Goal: Task Accomplishment & Management: Manage account settings

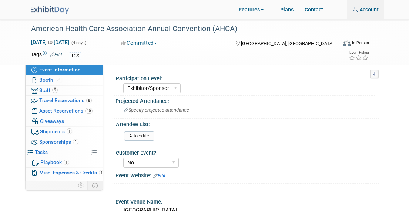
select select "Exhibitor/Sponsor"
select select "No"
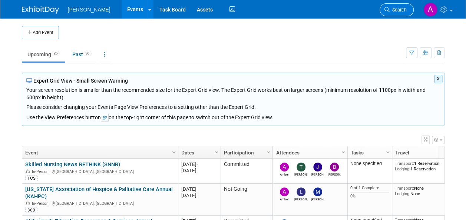
click at [404, 10] on span "Search" at bounding box center [397, 10] width 17 height 6
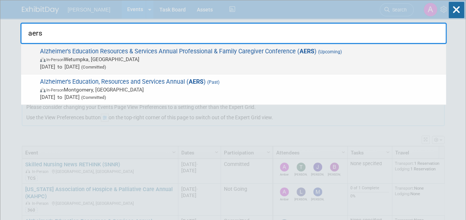
type input "aers"
click at [274, 63] on span "Aug 19, 2025 to Aug 19, 2025 (Committed)" at bounding box center [241, 66] width 402 height 7
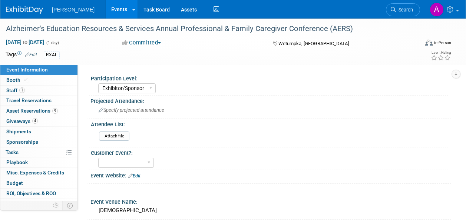
select select "Exhibitor/Sponsor"
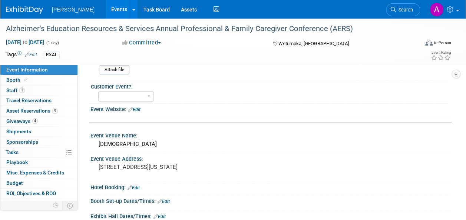
scroll to position [52, 0]
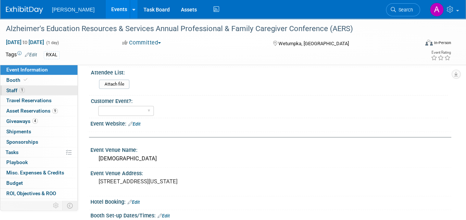
click at [11, 87] on span "Staff 1" at bounding box center [15, 90] width 19 height 6
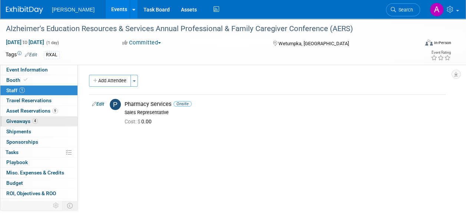
click at [26, 120] on span "Giveaways 4" at bounding box center [21, 121] width 31 height 6
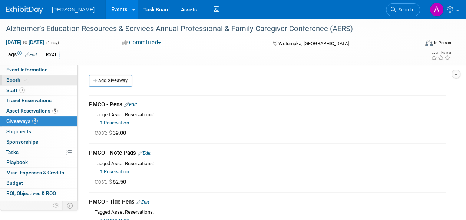
click at [21, 77] on span "Booth" at bounding box center [17, 80] width 23 height 6
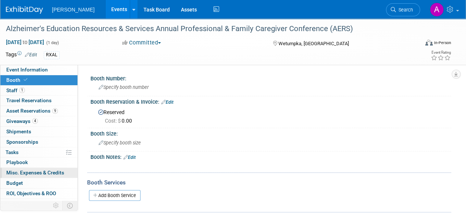
click at [40, 173] on span "Misc. Expenses & Credits 0" at bounding box center [35, 173] width 58 height 6
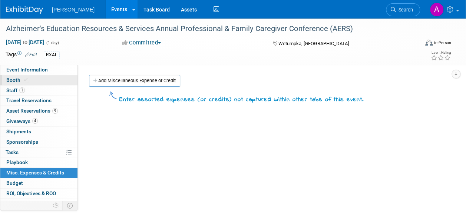
click at [39, 76] on link "Booth" at bounding box center [38, 80] width 77 height 10
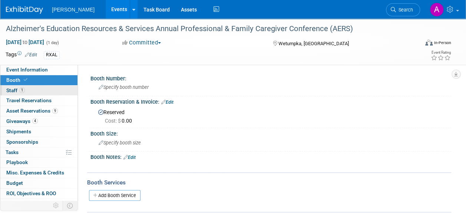
click at [12, 89] on span "Staff 1" at bounding box center [15, 90] width 19 height 6
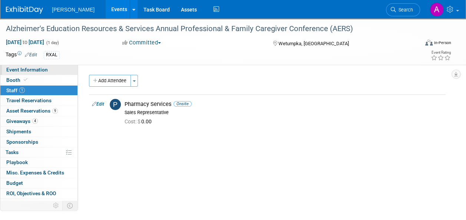
click at [21, 68] on span "Event Information" at bounding box center [27, 70] width 42 height 6
select select "Exhibitor/Sponsor"
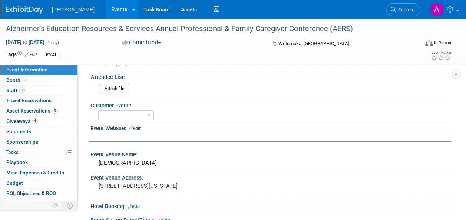
scroll to position [37, 0]
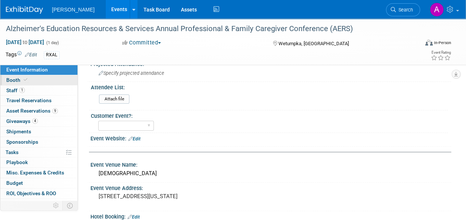
click at [16, 80] on span "Booth" at bounding box center [17, 80] width 23 height 6
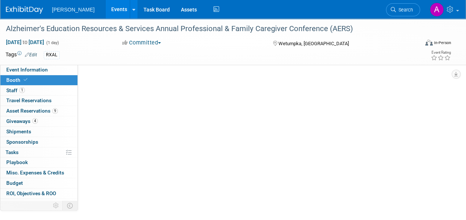
scroll to position [0, 0]
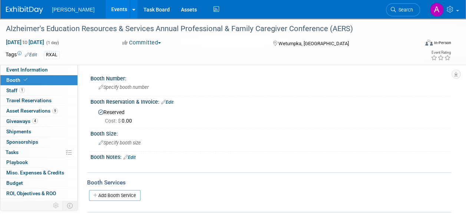
click at [125, 121] on span "Cost: $ 0.00" at bounding box center [120, 121] width 30 height 6
click at [128, 118] on span "Cost: $ 0.00" at bounding box center [120, 121] width 30 height 6
click at [36, 67] on span "Event Information" at bounding box center [27, 70] width 42 height 6
select select "Exhibitor/Sponsor"
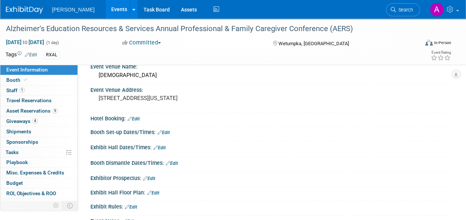
scroll to position [148, 0]
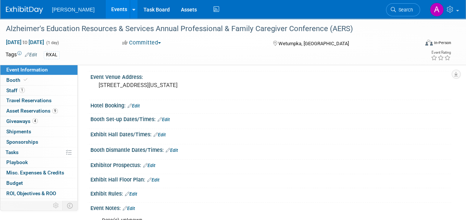
click at [165, 117] on link "Edit" at bounding box center [163, 119] width 12 height 5
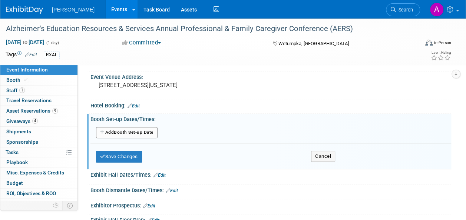
drag, startPoint x: 124, startPoint y: 131, endPoint x: 136, endPoint y: 142, distance: 16.3
click at [124, 131] on button "Add Another Booth Set-up Date" at bounding box center [127, 132] width 62 height 11
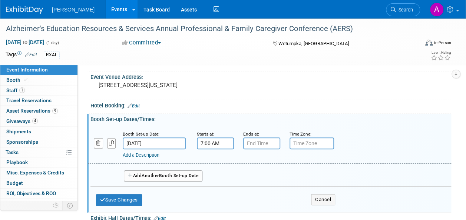
click at [226, 141] on input "7:00 AM" at bounding box center [215, 143] width 37 height 12
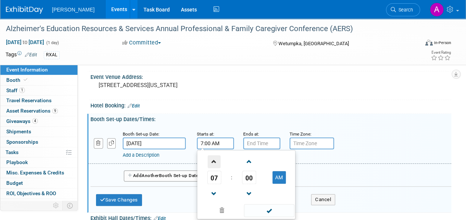
click at [215, 162] on span at bounding box center [214, 161] width 13 height 13
click at [214, 162] on span at bounding box center [214, 161] width 13 height 13
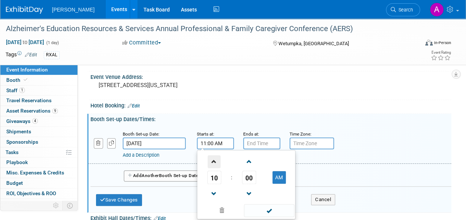
type input "12:00 PM"
drag, startPoint x: 276, startPoint y: 212, endPoint x: 273, endPoint y: 200, distance: 12.3
click at [275, 211] on span at bounding box center [269, 210] width 50 height 13
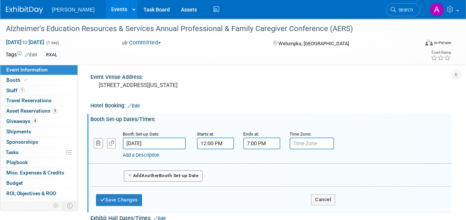
click at [257, 148] on input "7:00 PM" at bounding box center [261, 143] width 37 height 12
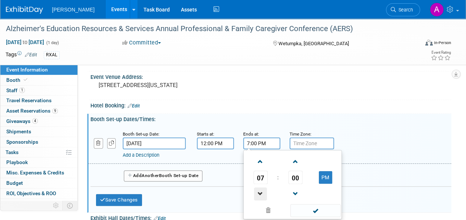
click at [258, 197] on span at bounding box center [260, 193] width 13 height 13
type input "4:00 PM"
drag, startPoint x: 329, startPoint y: 209, endPoint x: 318, endPoint y: 208, distance: 10.9
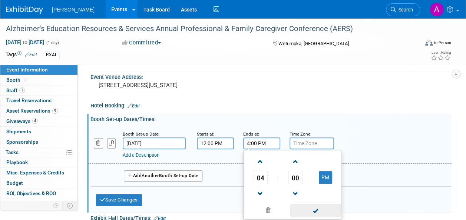
click at [328, 209] on span at bounding box center [315, 210] width 50 height 13
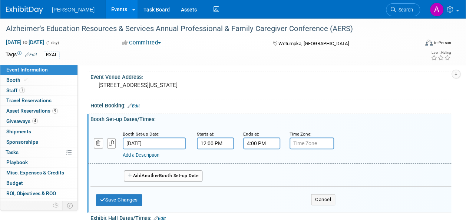
click at [146, 153] on link "Add a Description" at bounding box center [141, 155] width 37 height 6
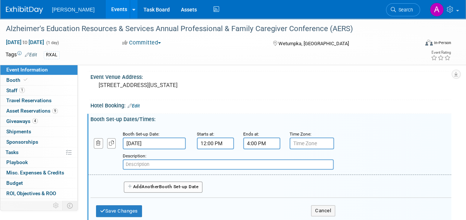
click at [155, 164] on input "text" at bounding box center [228, 164] width 211 height 10
type input "Booth Setup"
click at [127, 212] on button "Save Changes" at bounding box center [119, 211] width 46 height 12
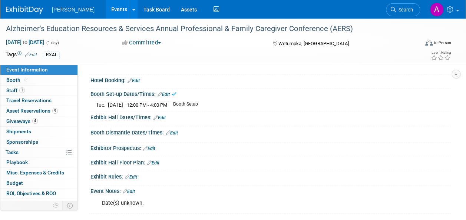
scroll to position [185, 0]
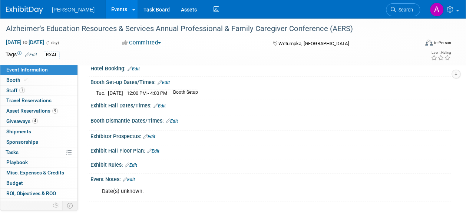
click at [175, 120] on link "Edit" at bounding box center [172, 121] width 12 height 5
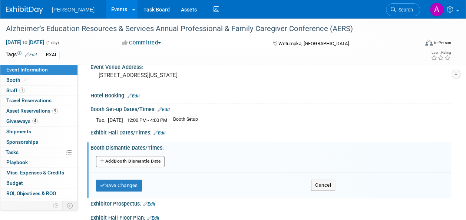
scroll to position [148, 0]
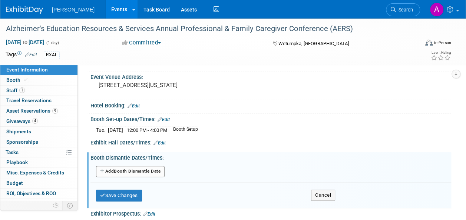
click at [167, 117] on link "Edit" at bounding box center [163, 119] width 12 height 5
select select "7"
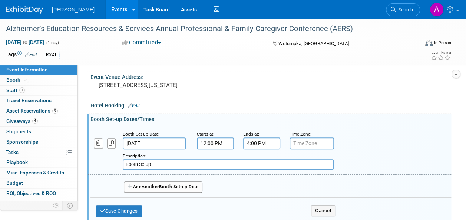
click at [143, 143] on input "[DATE]" at bounding box center [154, 143] width 63 height 12
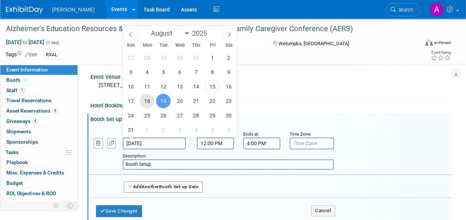
click at [145, 101] on span "18" at bounding box center [147, 101] width 14 height 14
type input "[DATE]"
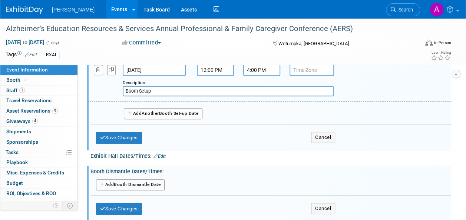
scroll to position [222, 0]
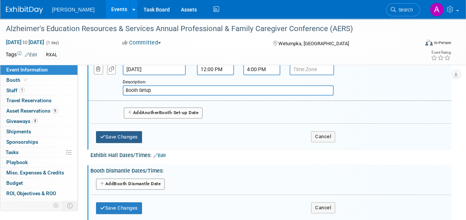
click at [116, 137] on button "Save Changes" at bounding box center [119, 137] width 46 height 12
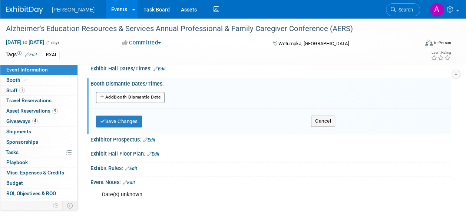
click at [142, 97] on button "Add Another Booth Dismantle Date" at bounding box center [130, 97] width 69 height 11
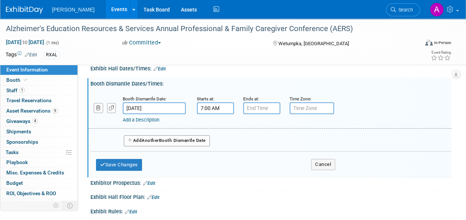
click at [201, 106] on input "7:00 AM" at bounding box center [215, 108] width 37 height 12
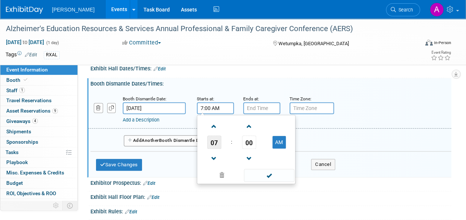
click at [217, 139] on span "07" at bounding box center [214, 142] width 14 height 13
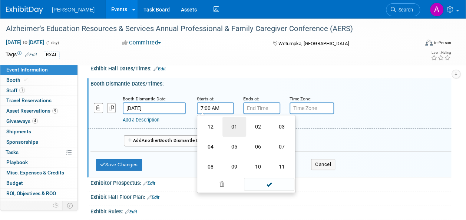
click at [235, 129] on td "01" at bounding box center [234, 127] width 24 height 20
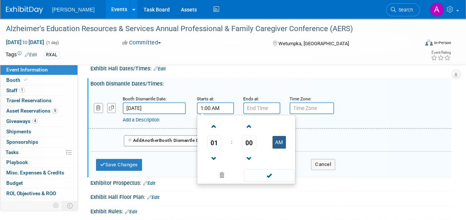
click at [278, 139] on button "AM" at bounding box center [278, 142] width 13 height 13
type input "1:00 PM"
click at [269, 172] on span at bounding box center [269, 175] width 50 height 13
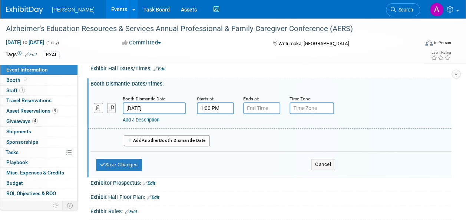
click at [138, 119] on link "Add a Description" at bounding box center [141, 120] width 37 height 6
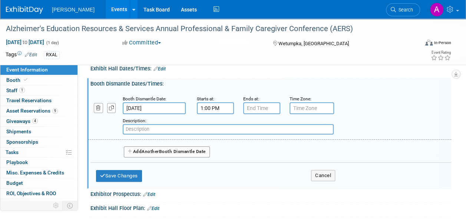
click at [150, 127] on input "text" at bounding box center [228, 129] width 211 height 10
type input "Booth Dismantle"
click at [140, 173] on button "Save Changes" at bounding box center [119, 176] width 46 height 12
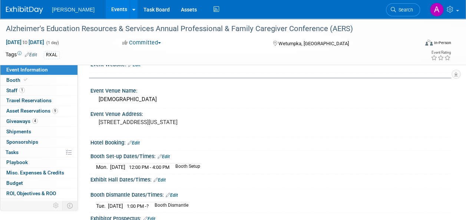
scroll to position [148, 0]
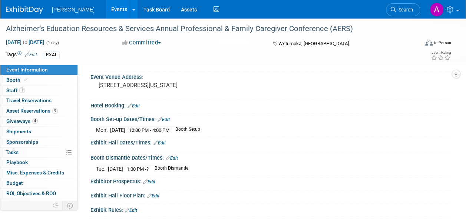
click at [163, 140] on link "Edit" at bounding box center [159, 142] width 12 height 5
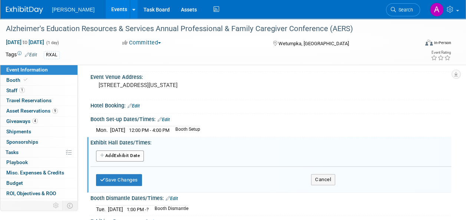
click at [348, 116] on div "Booth Set-up Dates/Times: Edit" at bounding box center [270, 119] width 361 height 10
drag, startPoint x: 16, startPoint y: 87, endPoint x: 61, endPoint y: 77, distance: 46.4
click at [16, 87] on span "Staff 1" at bounding box center [15, 90] width 19 height 6
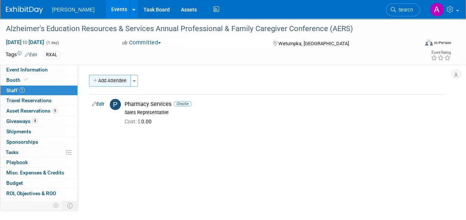
click at [115, 82] on button "Add Attendee" at bounding box center [110, 81] width 42 height 12
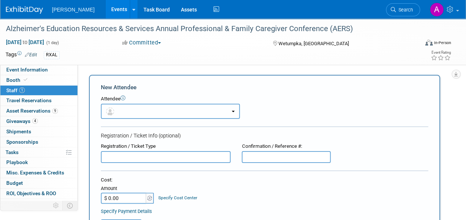
click at [157, 113] on button "button" at bounding box center [170, 111] width 139 height 15
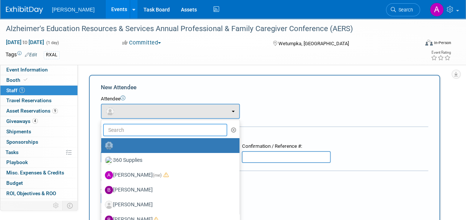
click at [129, 129] on input "text" at bounding box center [165, 130] width 124 height 13
type input "ben"
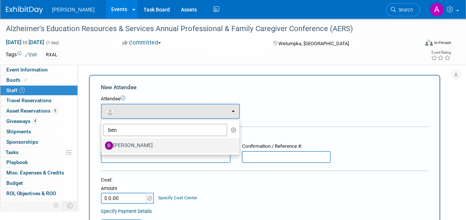
click at [126, 142] on label "Ben Biser" at bounding box center [168, 146] width 127 height 12
click at [102, 142] on input "Ben Biser" at bounding box center [99, 144] width 5 height 5
select select "94bf6fb9-8520-4826-a1b4-95beac542f65"
select select "4"
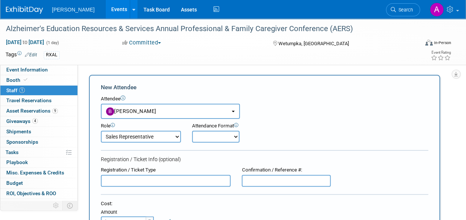
scroll to position [37, 0]
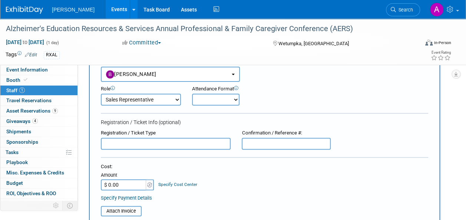
click at [226, 96] on select "Onsite Remote" at bounding box center [215, 100] width 47 height 12
select select "1"
click at [192, 94] on select "Onsite Remote" at bounding box center [215, 100] width 47 height 12
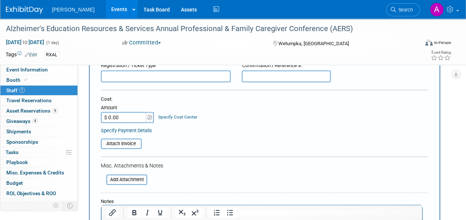
scroll to position [111, 0]
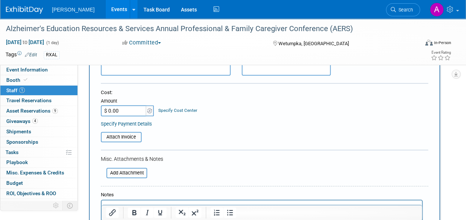
click at [129, 112] on input "$ 0.00" at bounding box center [124, 110] width 46 height 11
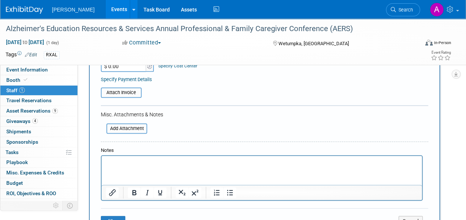
scroll to position [185, 0]
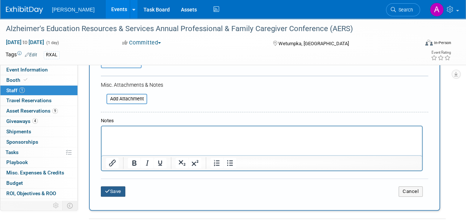
click at [103, 193] on button "Save" at bounding box center [113, 191] width 24 height 10
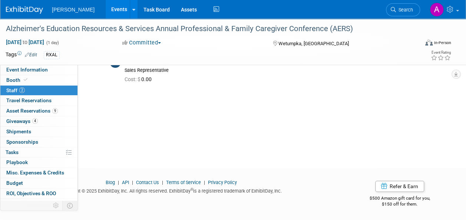
scroll to position [0, 0]
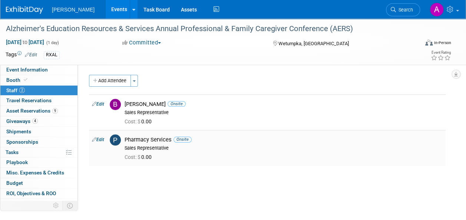
click at [101, 139] on link "Edit" at bounding box center [98, 139] width 12 height 5
select select "18f1afff-0c68-4a75-ab24-05ac0d43276c"
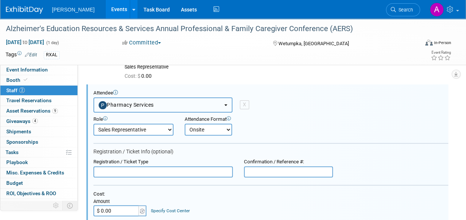
click at [160, 102] on button "Pharmacy Services" at bounding box center [162, 104] width 139 height 15
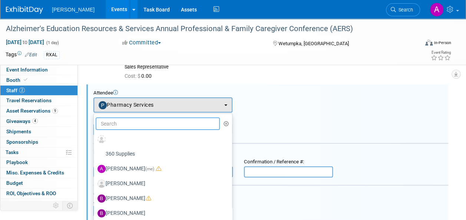
click at [145, 120] on input "text" at bounding box center [158, 123] width 124 height 13
type input "e"
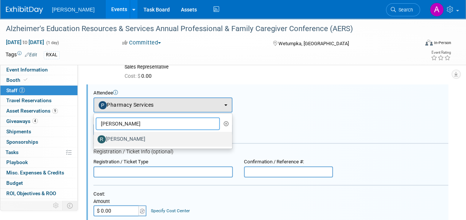
type input "rick"
click at [149, 134] on label "Rick Deloney" at bounding box center [160, 139] width 127 height 12
click at [95, 136] on input "Rick Deloney" at bounding box center [92, 138] width 5 height 5
select select "f111796a-44fa-4b1f-87fb-41a9e4fd6772"
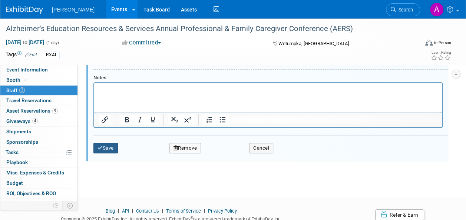
click at [96, 145] on button "Save" at bounding box center [105, 148] width 24 height 10
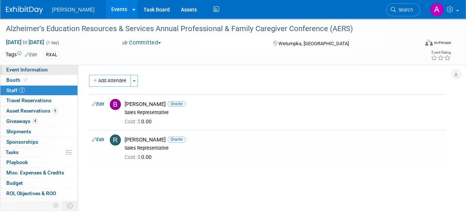
click at [30, 70] on span "Event Information" at bounding box center [27, 70] width 42 height 6
select select "Exhibitor/Sponsor"
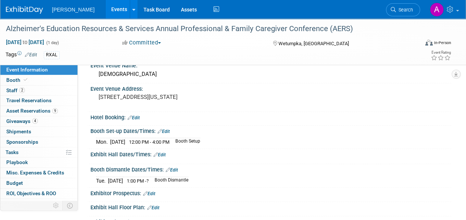
scroll to position [148, 0]
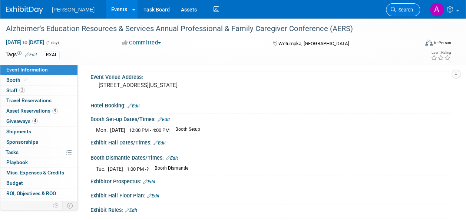
click at [406, 7] on span "Search" at bounding box center [404, 10] width 17 height 6
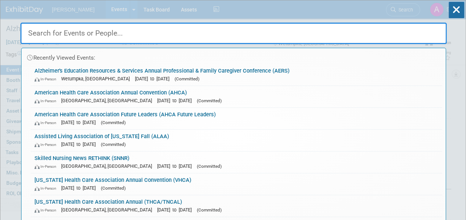
click at [302, 9] on div "Recently Viewed Events: Alzheimer's Education Resources & Services Annual Profe…" at bounding box center [233, 111] width 426 height 223
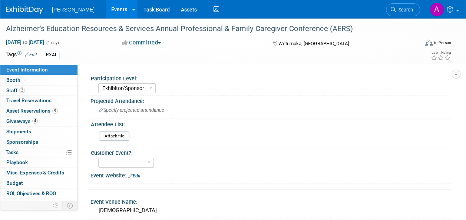
click at [106, 11] on link "Events" at bounding box center [119, 9] width 27 height 19
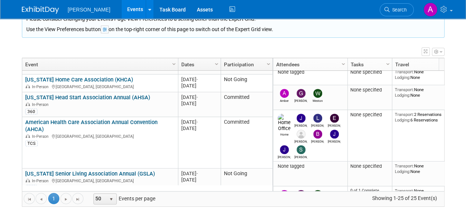
scroll to position [451, 0]
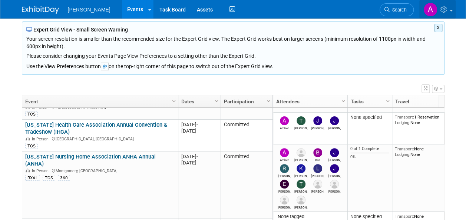
click at [431, 9] on img at bounding box center [430, 10] width 14 height 14
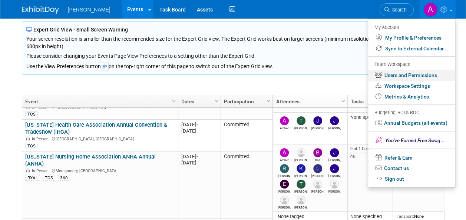
click at [398, 77] on link "Users and Permissions" at bounding box center [411, 75] width 87 height 11
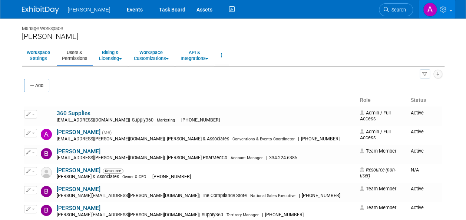
click at [432, 7] on img at bounding box center [430, 10] width 14 height 14
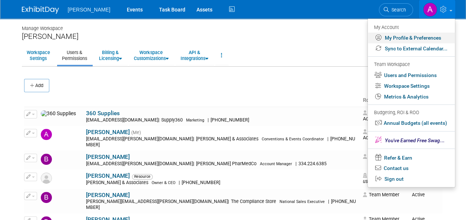
click at [387, 37] on link "My Profile & Preferences" at bounding box center [411, 38] width 87 height 11
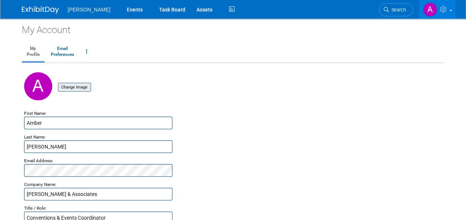
click at [63, 90] on input "file" at bounding box center [46, 87] width 88 height 8
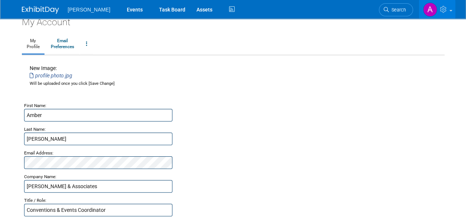
scroll to position [138, 0]
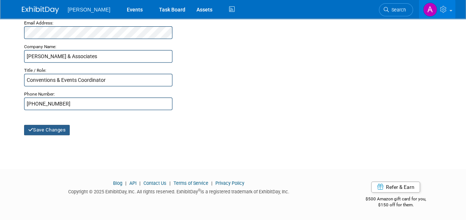
click at [54, 132] on button "Save Changes" at bounding box center [47, 130] width 46 height 10
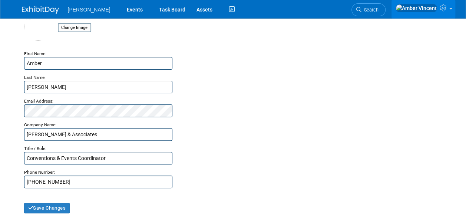
scroll to position [27, 0]
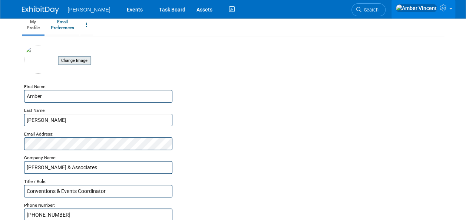
click at [70, 62] on input "file" at bounding box center [46, 61] width 88 height 8
click at [87, 63] on input "file" at bounding box center [46, 61] width 88 height 8
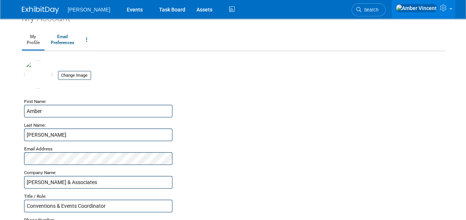
scroll to position [0, 0]
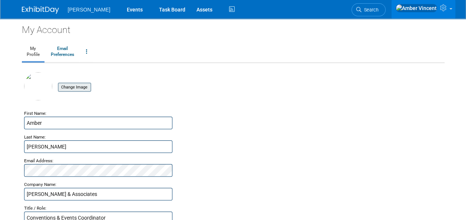
click at [79, 92] on div "Change Image" at bounding box center [74, 88] width 33 height 10
click at [76, 88] on input "file" at bounding box center [46, 87] width 88 height 8
click at [425, 11] on img at bounding box center [416, 8] width 42 height 8
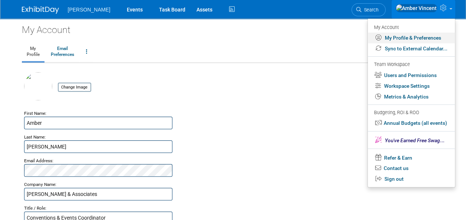
click at [394, 37] on link "My Profile & Preferences" at bounding box center [411, 38] width 87 height 11
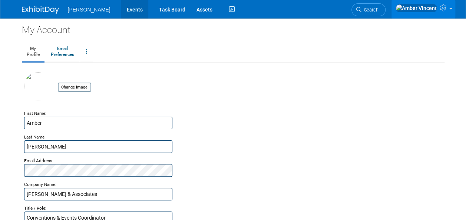
click at [121, 7] on link "Events" at bounding box center [134, 9] width 27 height 19
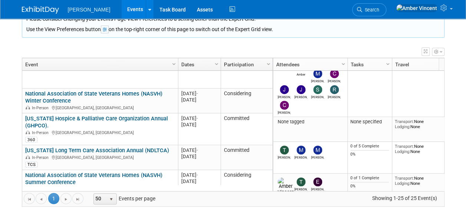
scroll to position [758, 0]
